Goal: Task Accomplishment & Management: Manage account settings

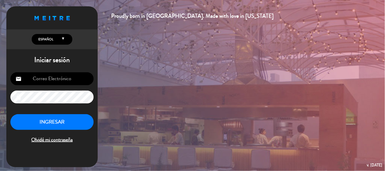
type input "[EMAIL_ADDRESS][DOMAIN_NAME]"
click at [80, 127] on button "INGRESAR" at bounding box center [51, 122] width 83 height 16
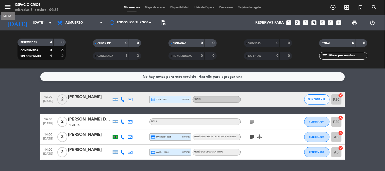
click at [5, 7] on icon "menu" at bounding box center [8, 7] width 8 height 8
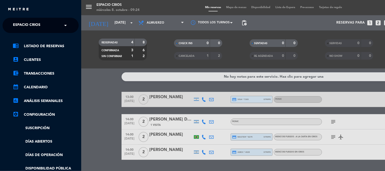
click at [114, 108] on div "menu Espacio Crios [DATE] 8. octubre - 09:24 Mis reservas Mapa de mesas Disponi…" at bounding box center [273, 85] width 385 height 171
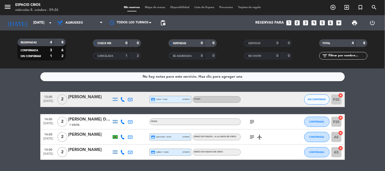
click at [166, 24] on span "pending_actions" at bounding box center [163, 23] width 10 height 10
click at [164, 22] on span "pending_actions" at bounding box center [163, 23] width 6 height 6
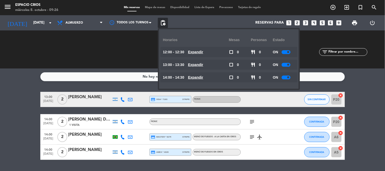
click at [284, 51] on div at bounding box center [285, 52] width 9 height 4
click at [284, 64] on div at bounding box center [285, 65] width 9 height 4
click at [286, 64] on div at bounding box center [285, 65] width 9 height 4
click at [287, 64] on span at bounding box center [288, 65] width 2 height 2
click at [288, 64] on span at bounding box center [288, 65] width 2 height 2
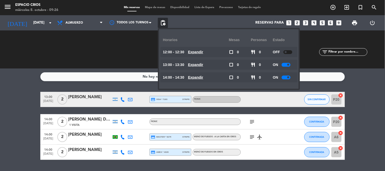
click at [285, 64] on div at bounding box center [285, 65] width 9 height 4
click at [281, 64] on div "ON" at bounding box center [283, 65] width 22 height 10
click at [283, 64] on div at bounding box center [285, 65] width 9 height 4
click at [287, 77] on div at bounding box center [285, 78] width 9 height 4
click at [285, 77] on div at bounding box center [285, 78] width 9 height 4
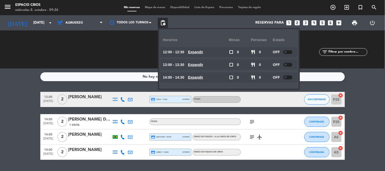
click at [22, 85] on div "No hay notas para este servicio. Haz clic para agregar una 13:00 [DATE] 2 [PERS…" at bounding box center [192, 119] width 385 height 102
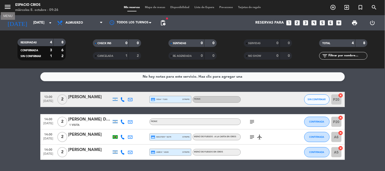
click at [10, 8] on icon "menu" at bounding box center [8, 7] width 8 height 8
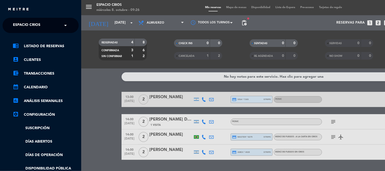
click at [44, 29] on div "× Espacio Crios" at bounding box center [29, 25] width 37 height 11
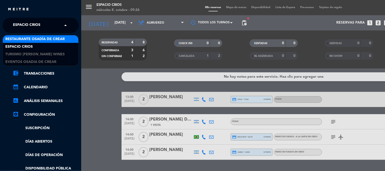
click at [42, 40] on span "Restaurante Osadía de Crear" at bounding box center [34, 39] width 59 height 6
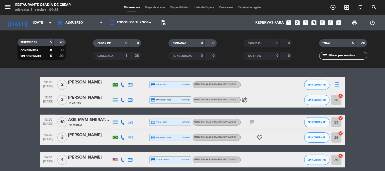
scroll to position [28, 0]
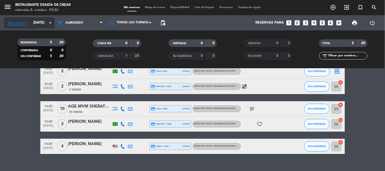
click at [31, 19] on input "[DATE]" at bounding box center [55, 22] width 48 height 9
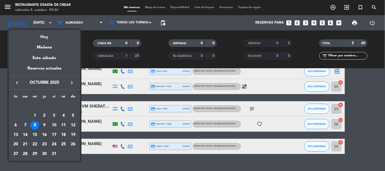
click at [8, 3] on div at bounding box center [192, 85] width 385 height 171
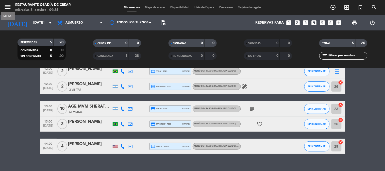
click at [8, 5] on icon "menu" at bounding box center [8, 7] width 8 height 8
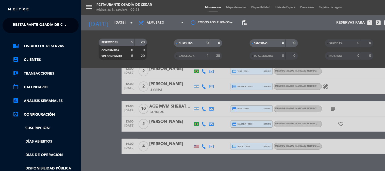
click at [32, 28] on span "Restaurante Osadía de Crear" at bounding box center [42, 25] width 59 height 11
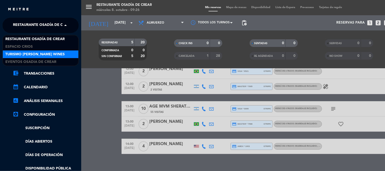
click at [32, 55] on span "Turismo [PERSON_NAME] Wines" at bounding box center [34, 54] width 59 height 6
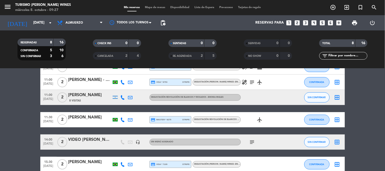
scroll to position [4, 0]
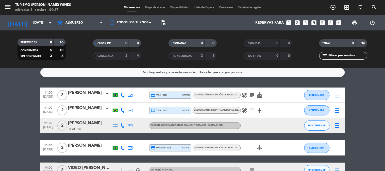
click at [105, 124] on div "[PERSON_NAME]" at bounding box center [89, 123] width 43 height 7
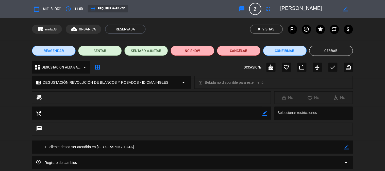
scroll to position [28, 0]
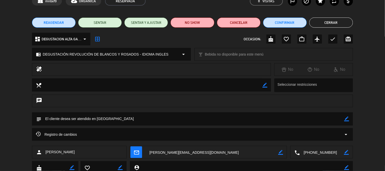
click at [131, 132] on div "Registro de cambios arrow_drop_down" at bounding box center [192, 134] width 313 height 6
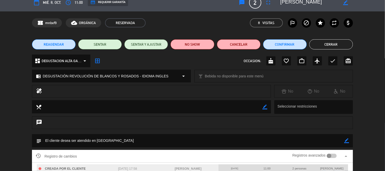
scroll to position [0, 0]
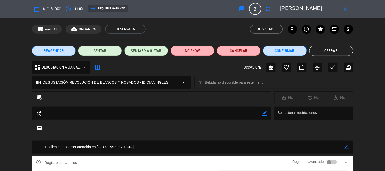
click at [324, 56] on div "REAGENDAR SENTAR SENTAR Y AJUSTAR NO SHOW Cancelar Confirmar Cerrar" at bounding box center [192, 51] width 385 height 20
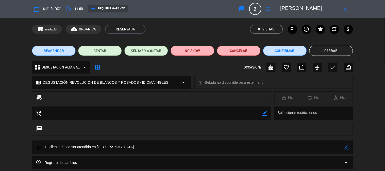
click at [327, 52] on button "Cerrar" at bounding box center [331, 51] width 44 height 10
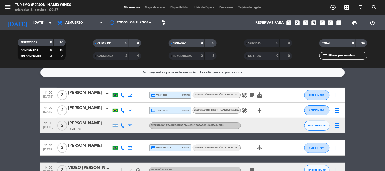
click at [124, 125] on icon at bounding box center [122, 125] width 5 height 5
click at [114, 115] on span "Copiar" at bounding box center [119, 116] width 11 height 5
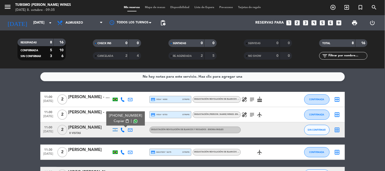
click at [28, 108] on bookings-row "11:00 [DATE] 2 [PERSON_NAME] - 11:30 credit_card visa * 4090 stripe DEGUSTACIÓN…" at bounding box center [192, 163] width 385 height 143
click at [256, 99] on span "cake" at bounding box center [260, 99] width 8 height 6
click at [252, 99] on icon "subject" at bounding box center [252, 99] width 6 height 6
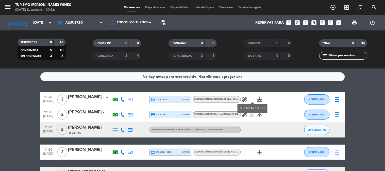
click at [254, 115] on icon "subject" at bounding box center [252, 115] width 6 height 6
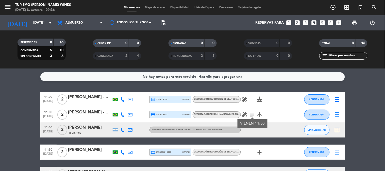
click at [243, 116] on icon "healing" at bounding box center [244, 115] width 6 height 6
click at [245, 96] on icon "healing" at bounding box center [244, 99] width 6 height 6
click at [259, 98] on icon "cake" at bounding box center [260, 99] width 6 height 6
click at [260, 116] on icon "airplanemode_active" at bounding box center [260, 115] width 6 height 6
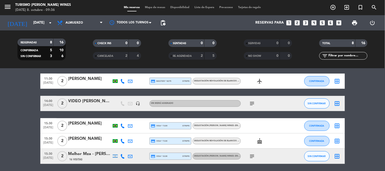
scroll to position [84, 0]
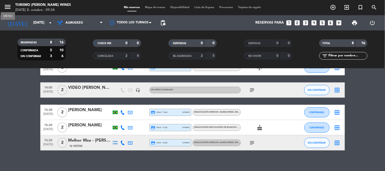
click at [6, 6] on icon "menu" at bounding box center [8, 7] width 8 height 8
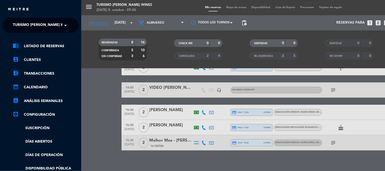
click at [31, 25] on span "Turismo [PERSON_NAME] Wines" at bounding box center [42, 25] width 59 height 11
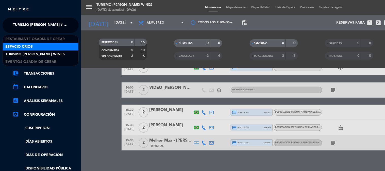
click at [29, 47] on span "Espacio Crios" at bounding box center [18, 47] width 27 height 6
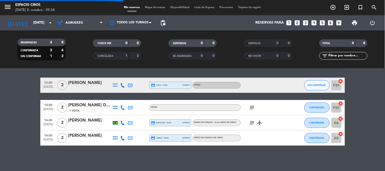
scroll to position [14, 0]
